Goal: Task Accomplishment & Management: Manage account settings

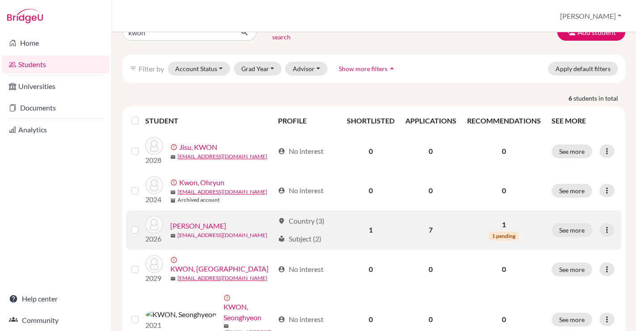
scroll to position [23, 0]
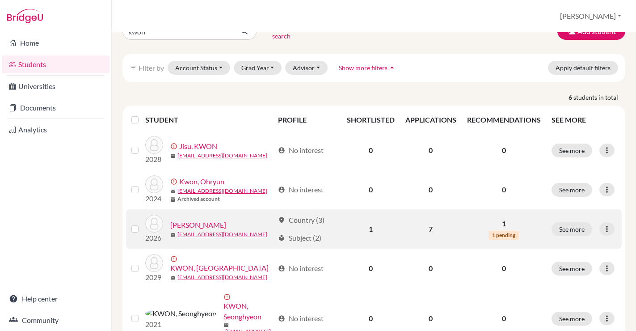
click at [199, 220] on link "[PERSON_NAME]" at bounding box center [198, 225] width 56 height 11
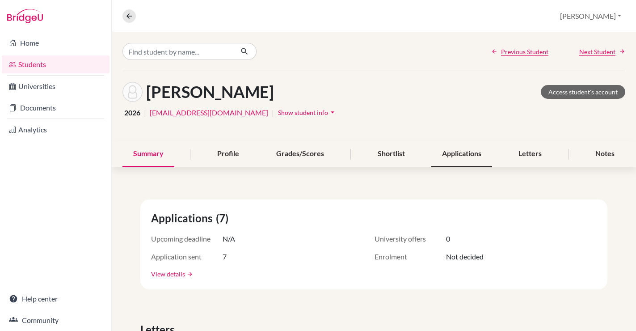
click at [464, 150] on div "Applications" at bounding box center [462, 154] width 61 height 26
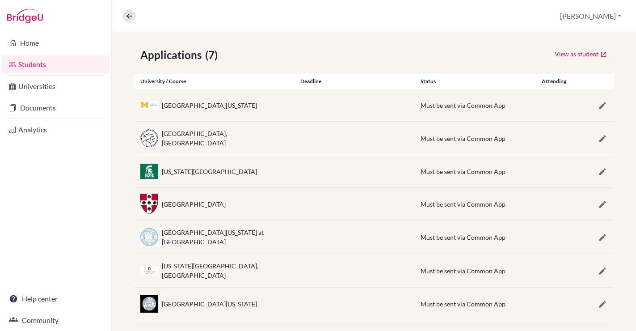
scroll to position [161, 0]
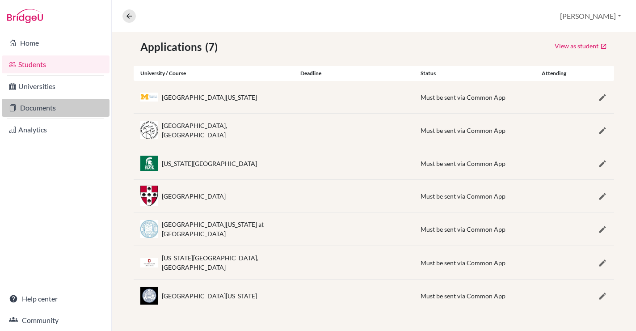
click at [32, 108] on link "Documents" at bounding box center [56, 108] width 108 height 18
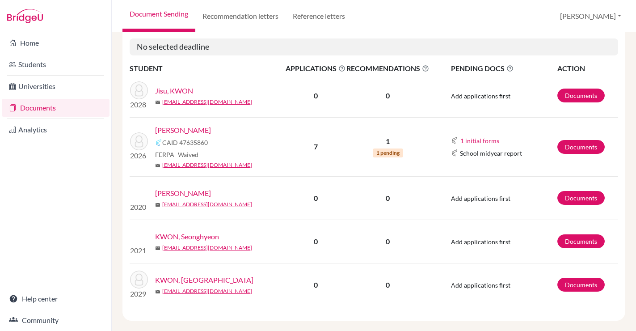
scroll to position [124, 0]
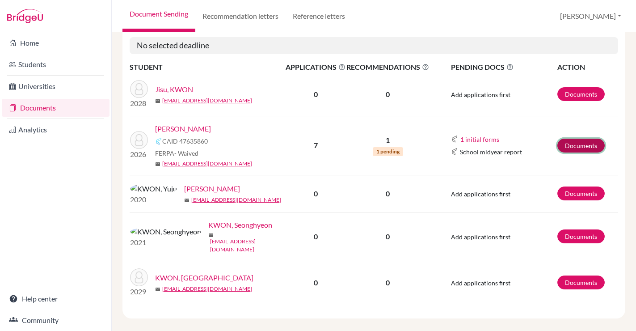
click at [581, 140] on link "Documents" at bounding box center [581, 146] width 47 height 14
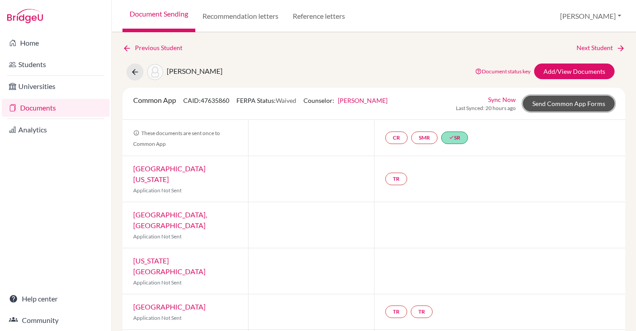
click at [553, 108] on link "Send Common App Forms" at bounding box center [569, 104] width 92 height 16
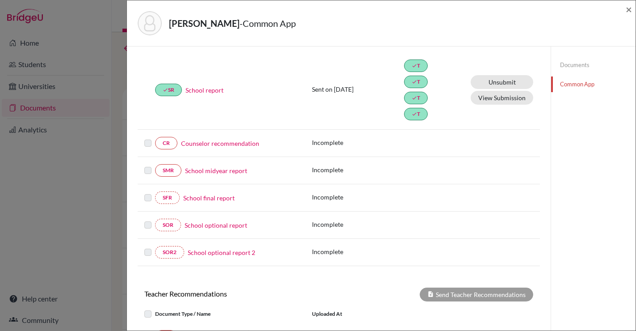
scroll to position [89, 0]
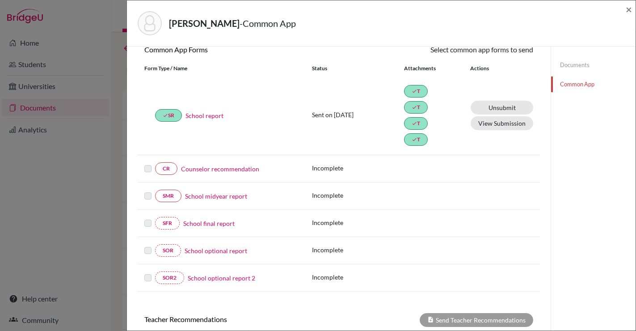
click at [577, 65] on link "Documents" at bounding box center [593, 65] width 85 height 16
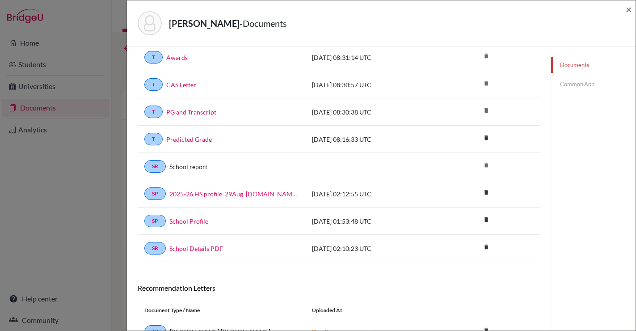
scroll to position [41, 0]
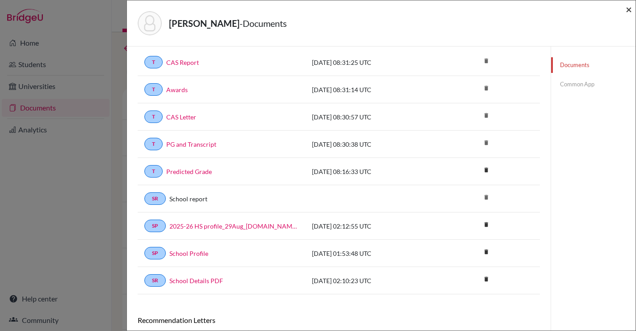
click at [631, 10] on span "×" at bounding box center [629, 9] width 6 height 13
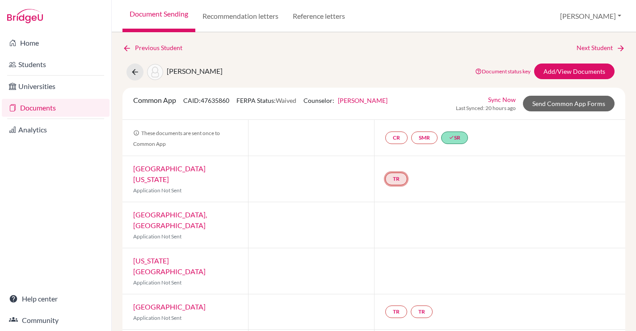
click at [398, 173] on link "TR" at bounding box center [397, 179] width 22 height 13
click at [468, 184] on div "TR Teacher recommendation Incomplete" at bounding box center [500, 179] width 252 height 46
